Goal: Information Seeking & Learning: Learn about a topic

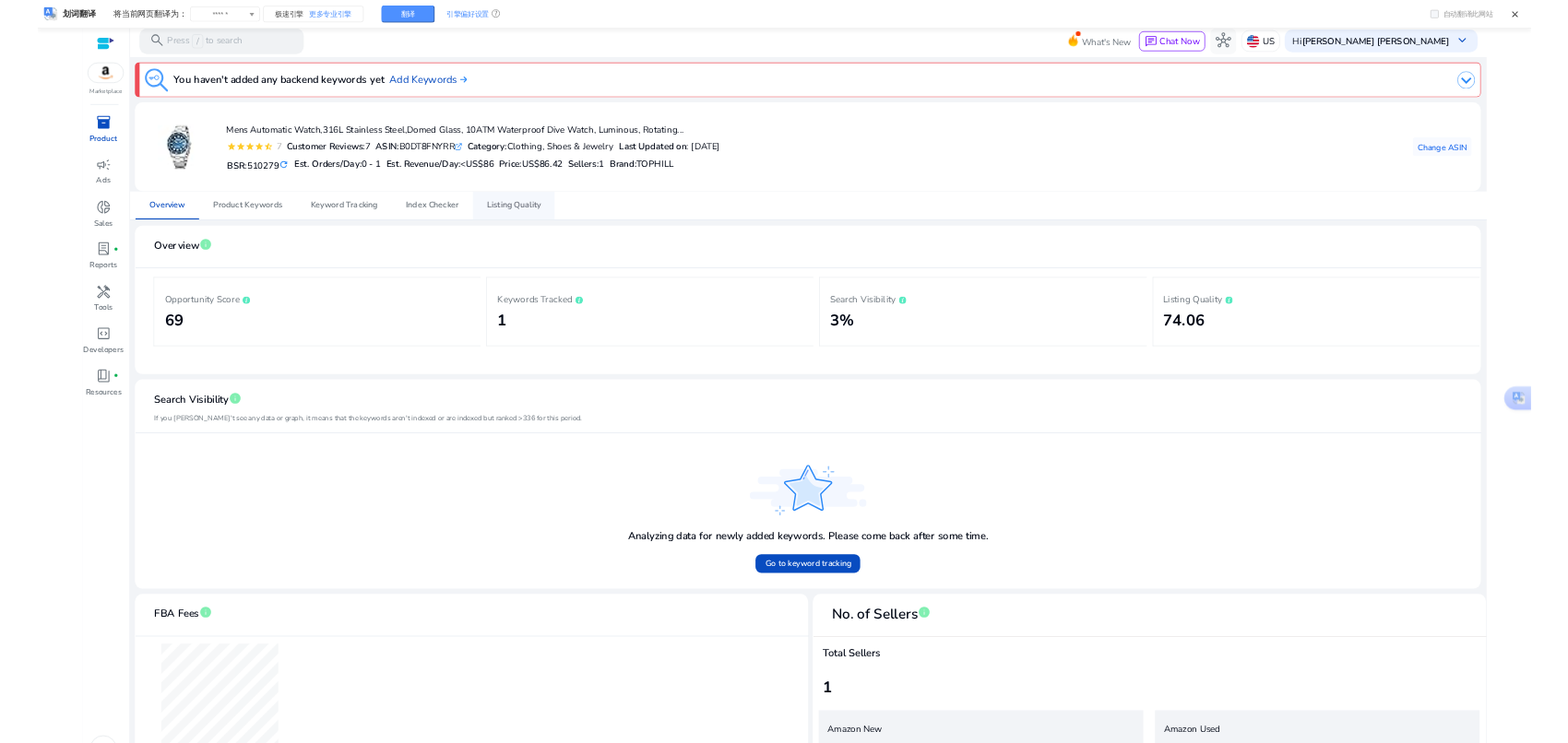
scroll to position [130, 0]
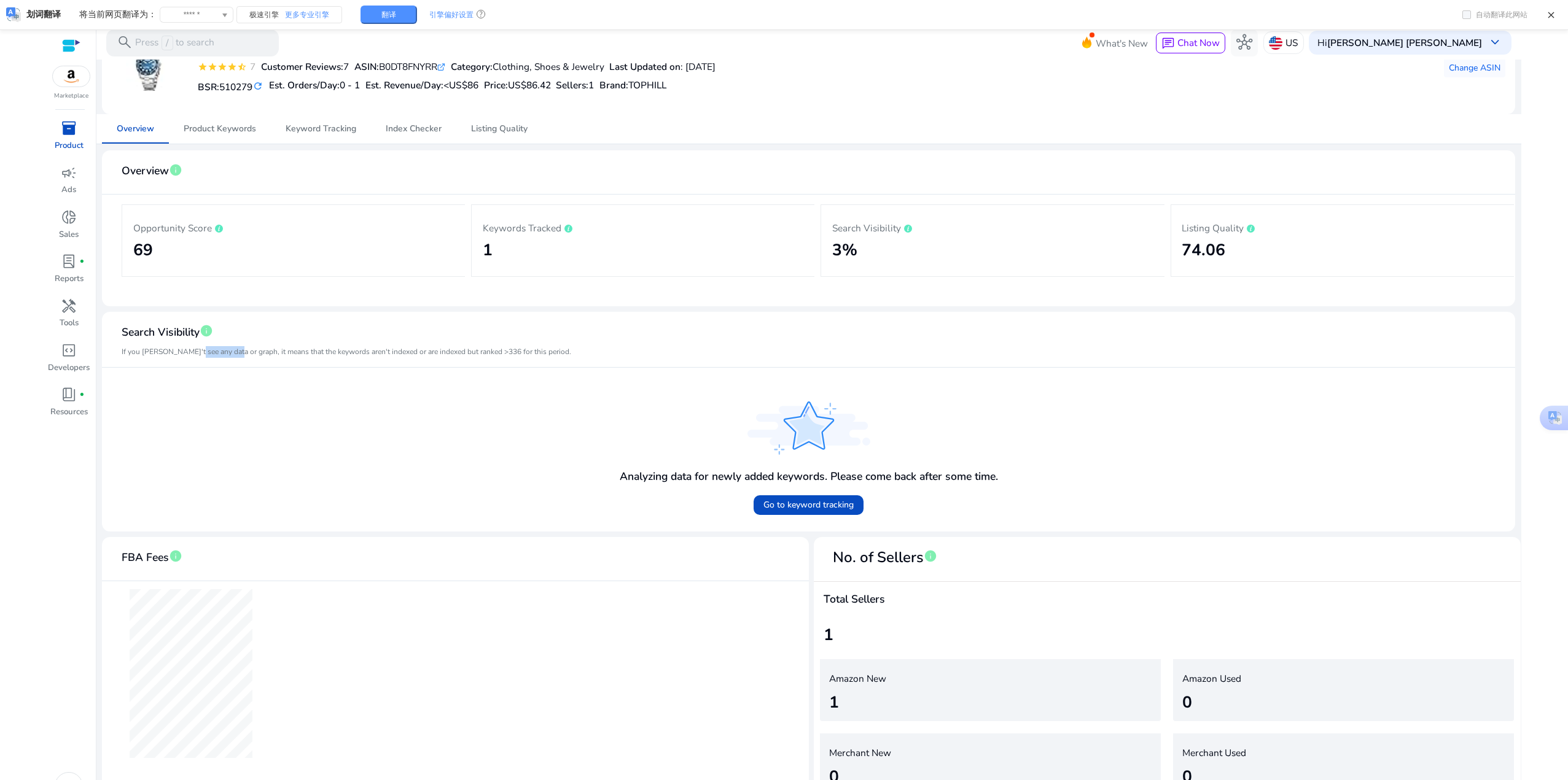
drag, startPoint x: 191, startPoint y: 349, endPoint x: 232, endPoint y: 350, distance: 41.0
click at [232, 350] on mat-card-subtitle "If you [PERSON_NAME]'t see any data or graph, it means that the keywords aren't…" at bounding box center [346, 352] width 449 height 12
drag, startPoint x: 850, startPoint y: 209, endPoint x: 780, endPoint y: 189, distance: 72.8
click at [780, 189] on div "Percentage of visibility the listing receives based on the organic ranking posi…" at bounding box center [907, 197] width 270 height 46
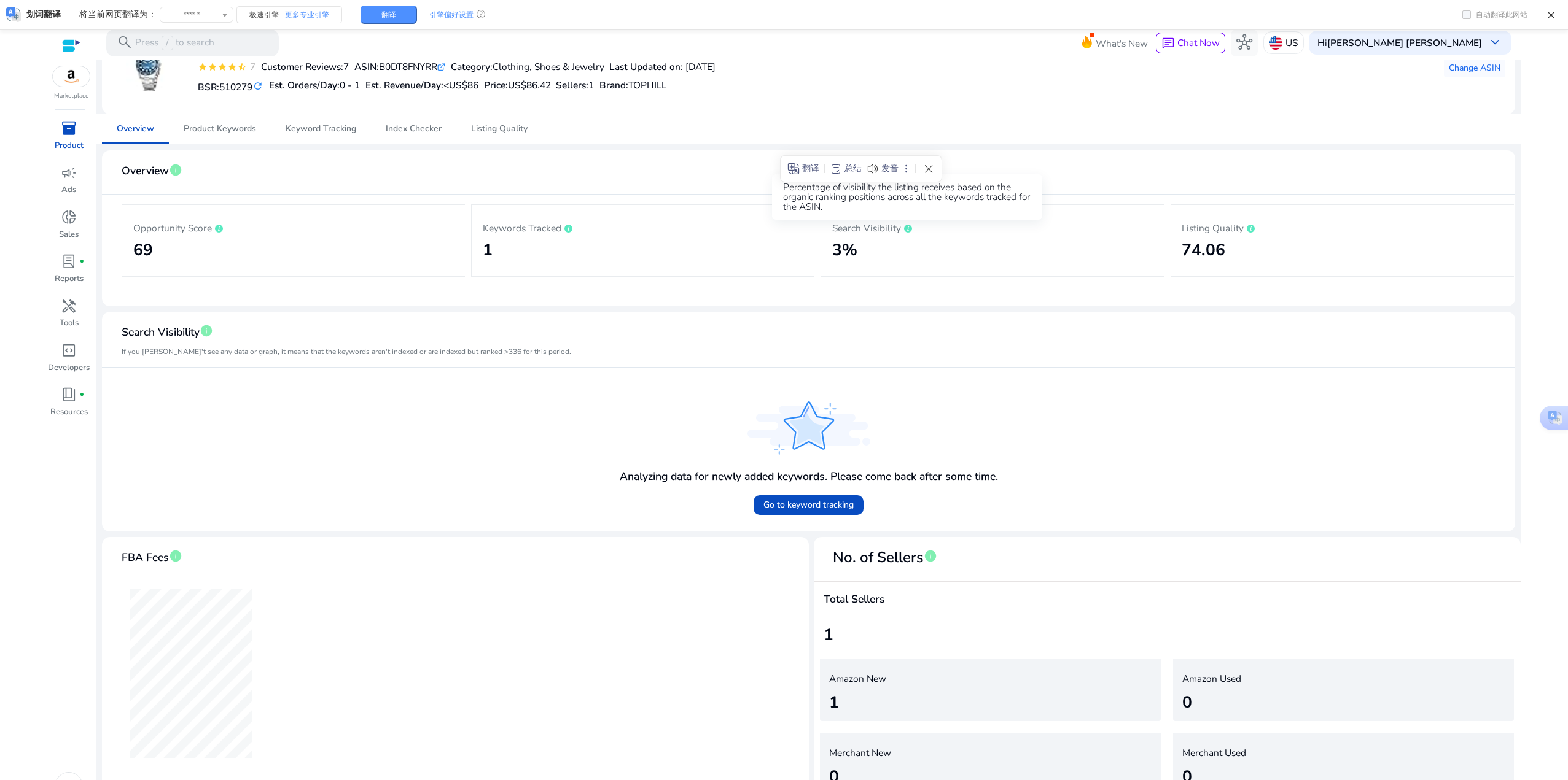
click at [904, 228] on icon at bounding box center [908, 229] width 8 height 8
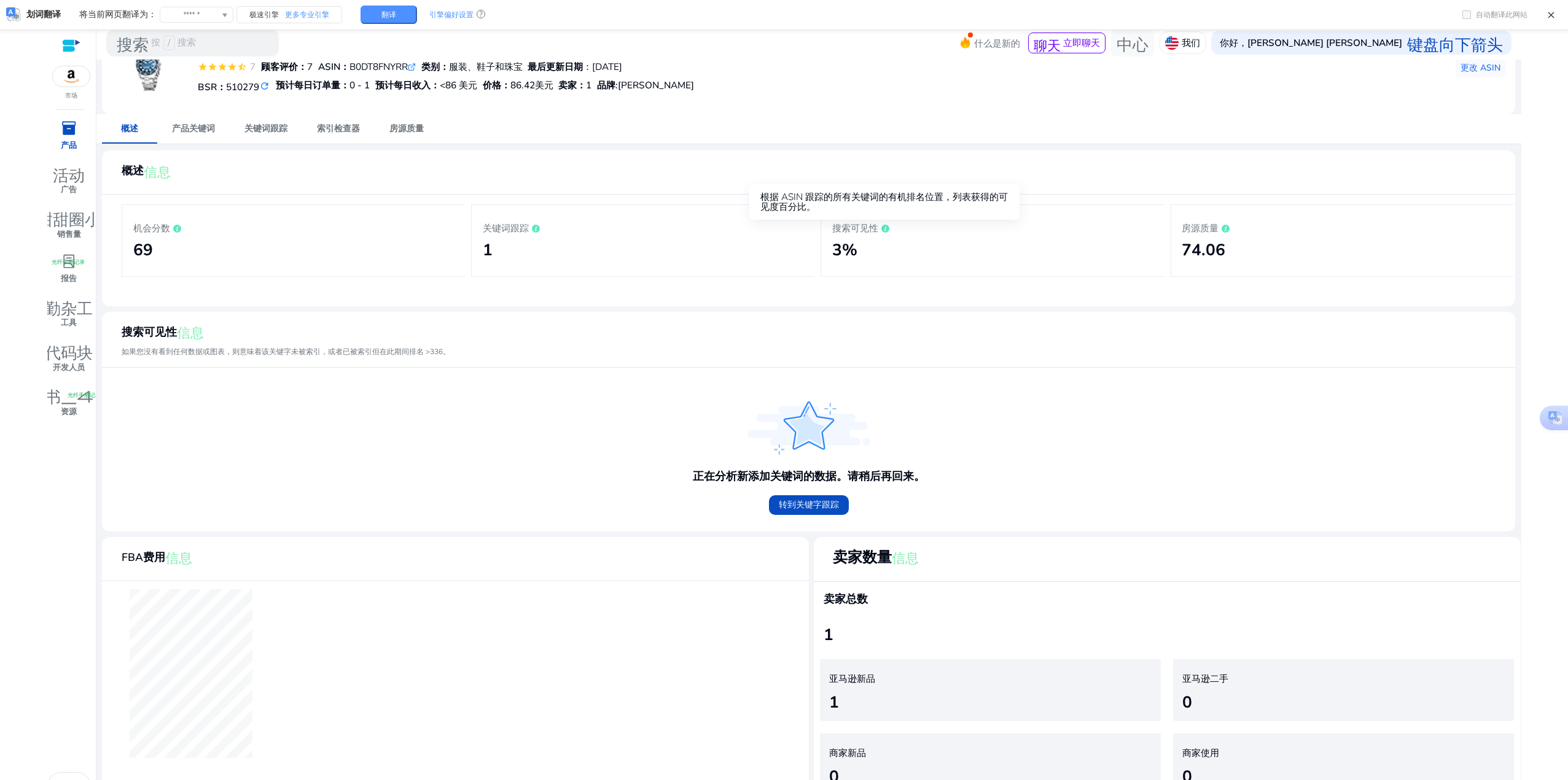
click at [883, 226] on icon at bounding box center [885, 229] width 8 height 8
click at [883, 227] on icon at bounding box center [885, 229] width 8 height 8
click at [883, 229] on icon at bounding box center [885, 229] width 8 height 8
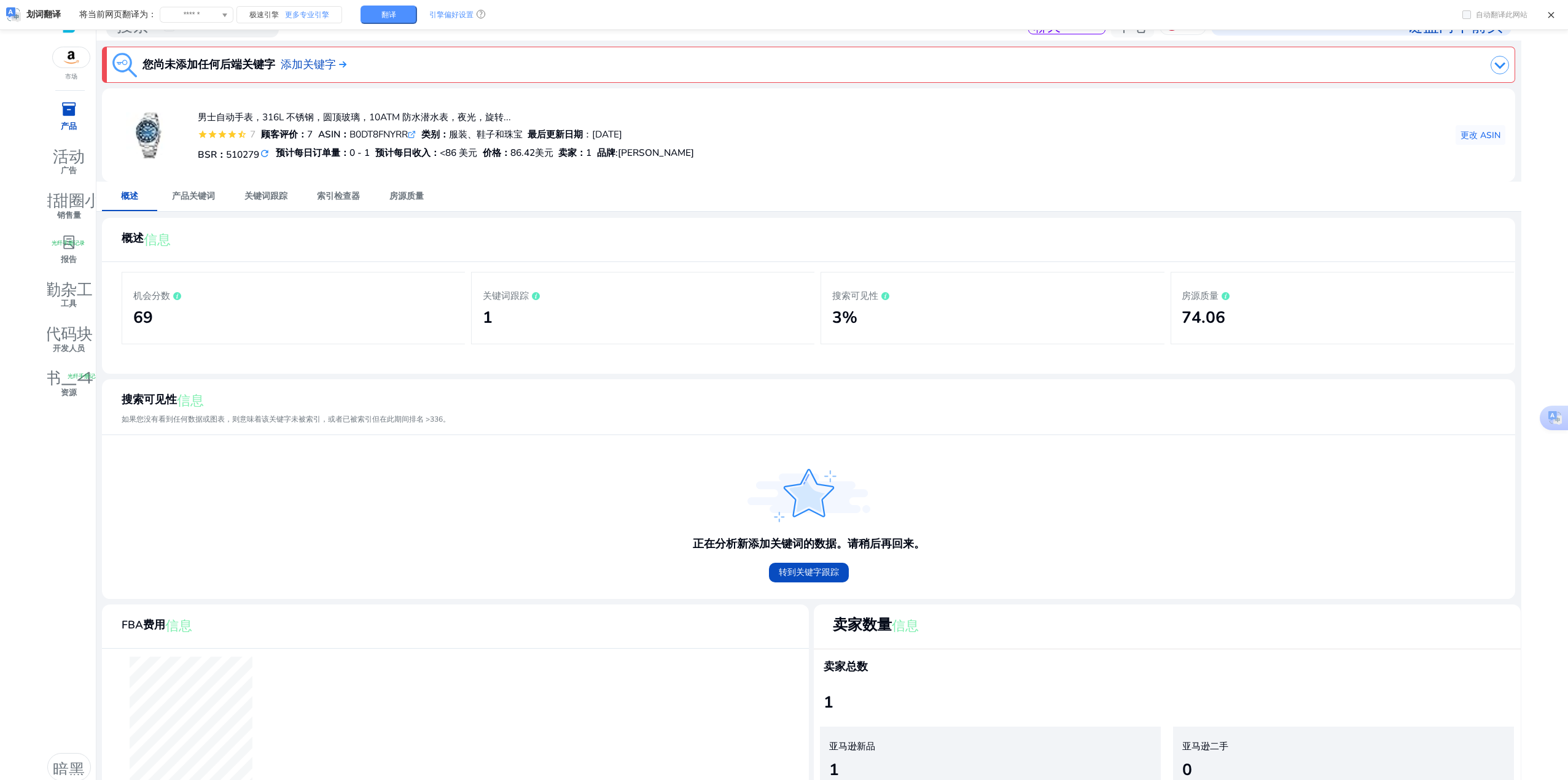
scroll to position [0, 0]
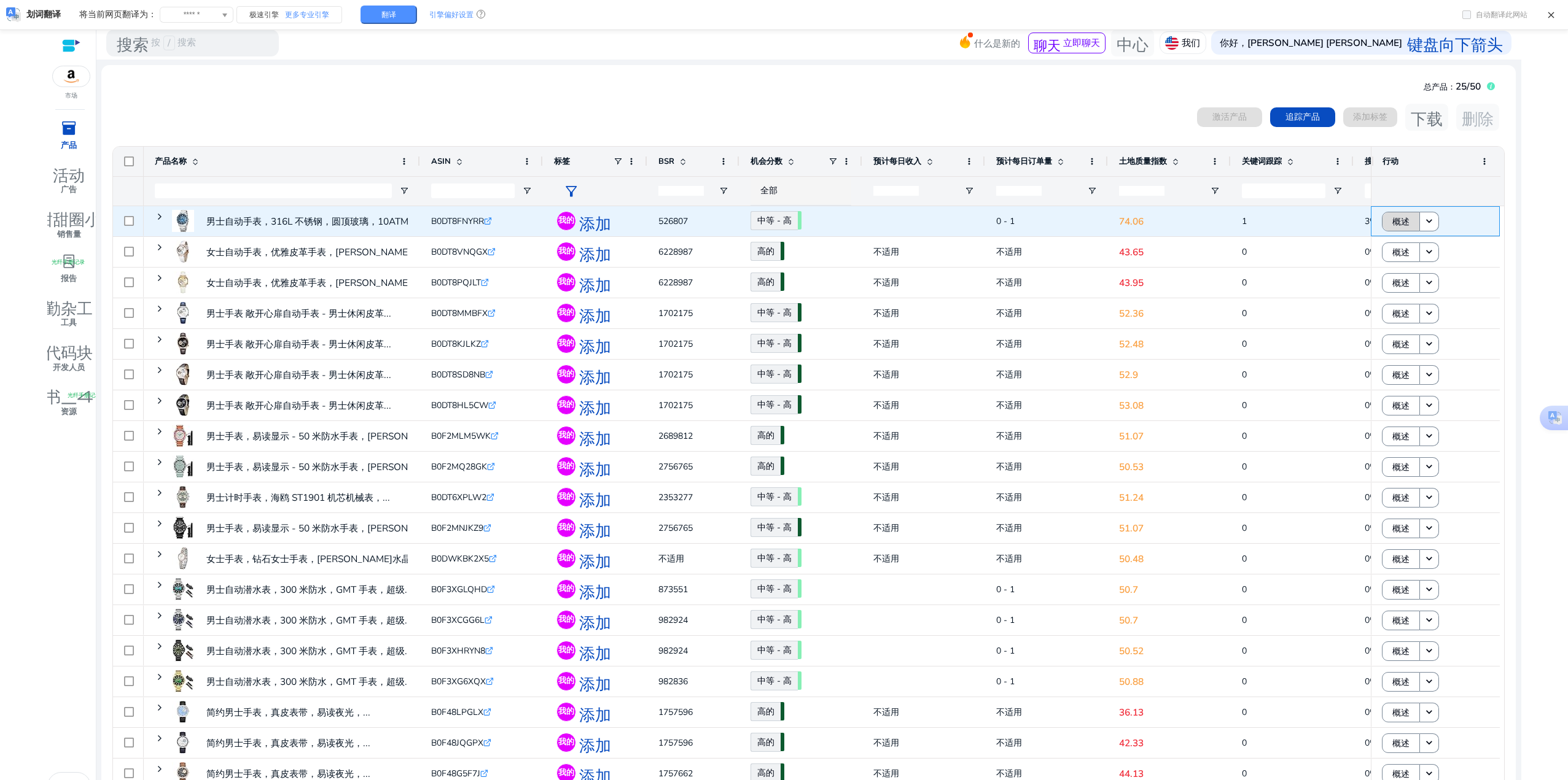
click at [1401, 222] on font "概述" at bounding box center [1401, 222] width 17 height 12
click at [795, 221] on link "中等 - 高 69.50" at bounding box center [774, 221] width 47 height 19
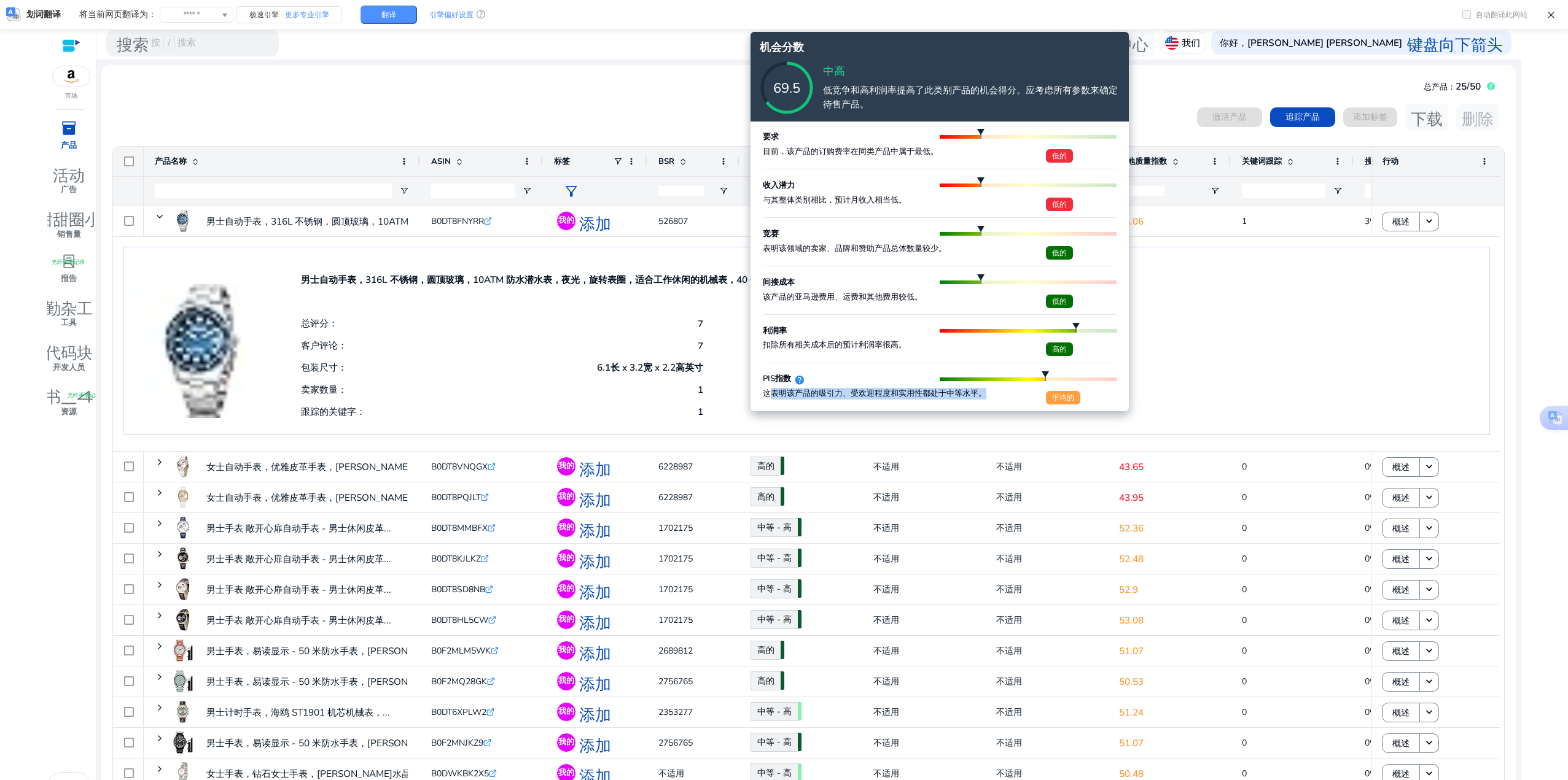
drag, startPoint x: 769, startPoint y: 392, endPoint x: 992, endPoint y: 394, distance: 223.0
click at [992, 394] on div "这表明该产品的吸引力、受欢迎程度和实用性都处于中等水平。" at bounding box center [904, 394] width 283 height 11
